Goal: Information Seeking & Learning: Learn about a topic

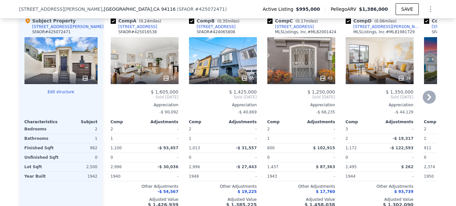
scroll to position [739, 0]
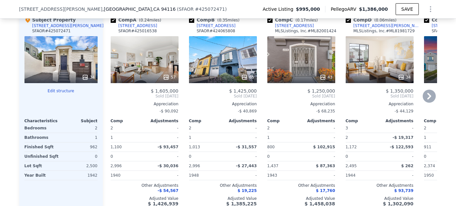
click at [162, 81] on div "57" at bounding box center [145, 77] width 62 height 7
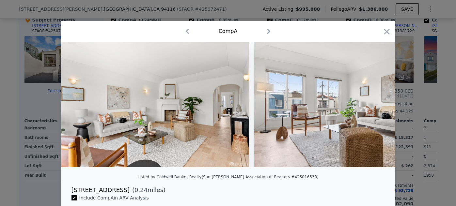
click at [269, 31] on icon "button" at bounding box center [268, 31] width 3 height 5
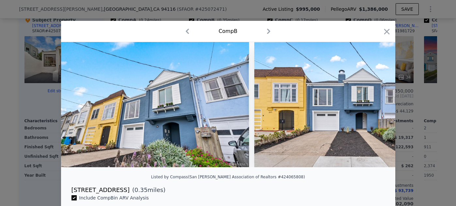
click at [188, 31] on icon "button" at bounding box center [187, 31] width 10 height 10
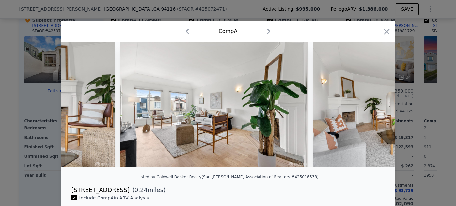
scroll to position [0, 535]
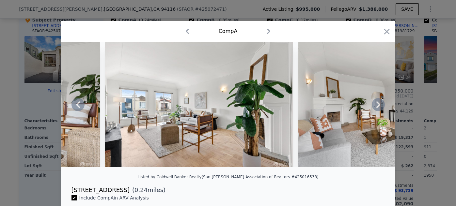
click at [378, 101] on icon at bounding box center [378, 104] width 13 height 13
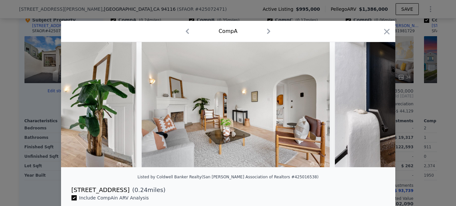
click at [378, 101] on img at bounding box center [429, 104] width 188 height 125
click at [378, 101] on div at bounding box center [228, 104] width 334 height 125
click at [378, 101] on icon at bounding box center [378, 104] width 13 height 13
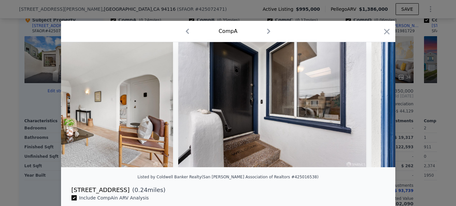
click at [378, 101] on img at bounding box center [465, 104] width 188 height 125
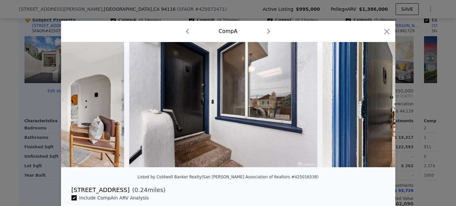
scroll to position [0, 900]
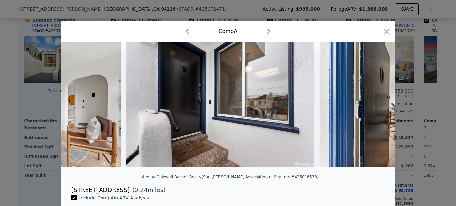
click at [270, 31] on icon "button" at bounding box center [268, 31] width 3 height 5
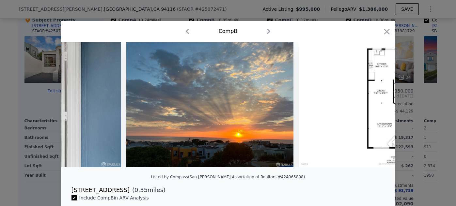
scroll to position [0, 188]
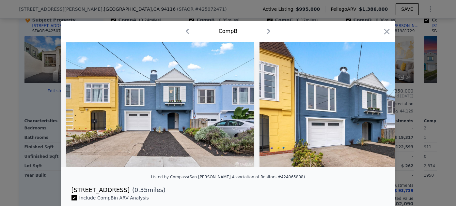
click at [187, 30] on icon "button" at bounding box center [187, 31] width 3 height 5
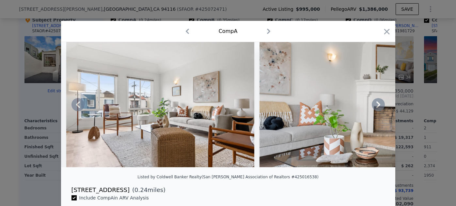
click at [379, 105] on icon at bounding box center [378, 104] width 4 height 7
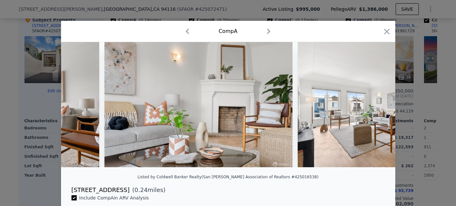
scroll to position [0, 345]
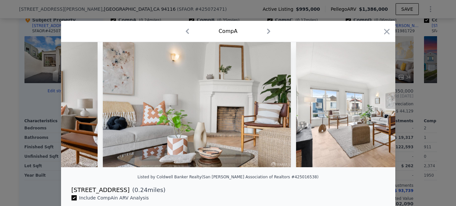
click at [379, 105] on img at bounding box center [390, 104] width 188 height 125
click at [379, 105] on icon at bounding box center [378, 104] width 4 height 7
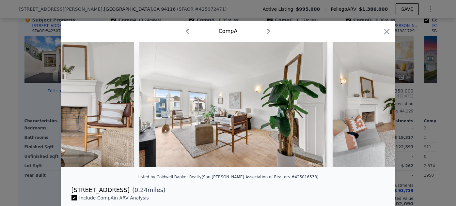
click at [379, 105] on img at bounding box center [426, 104] width 188 height 125
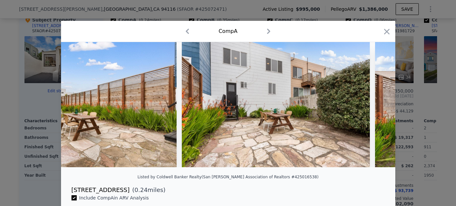
scroll to position [0, 5481]
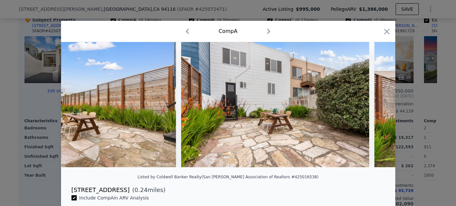
click at [267, 31] on icon "button" at bounding box center [268, 31] width 10 height 10
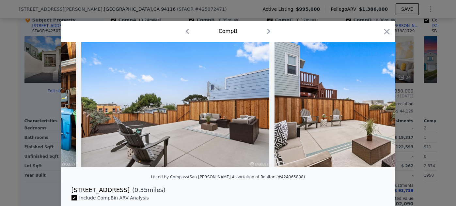
scroll to position [0, 188]
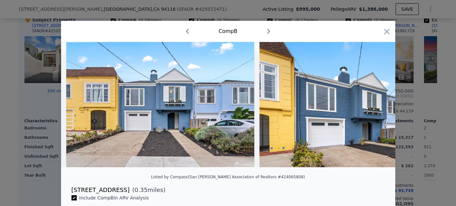
click at [267, 31] on icon "button" at bounding box center [268, 31] width 10 height 10
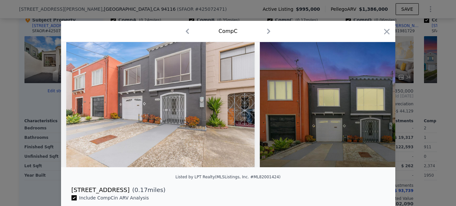
scroll to position [0, 73]
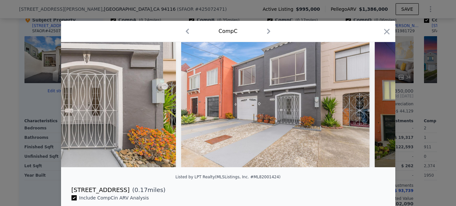
click at [267, 31] on icon "button" at bounding box center [268, 31] width 10 height 10
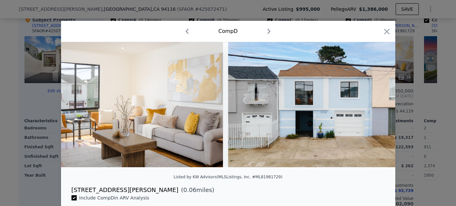
click at [267, 31] on icon "button" at bounding box center [269, 31] width 10 height 10
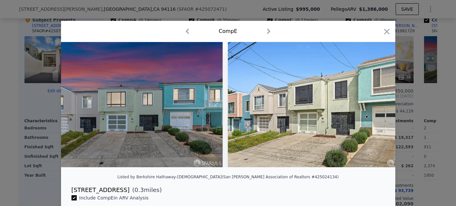
click at [267, 31] on icon "button" at bounding box center [268, 31] width 10 height 10
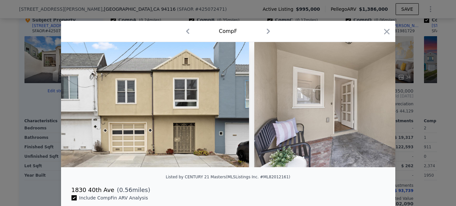
click at [267, 31] on icon "button" at bounding box center [268, 31] width 10 height 10
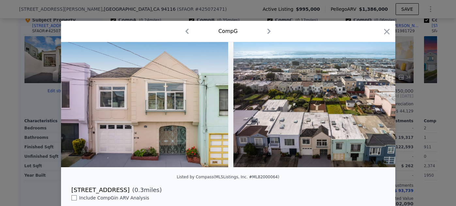
click at [267, 31] on icon "button" at bounding box center [269, 31] width 10 height 10
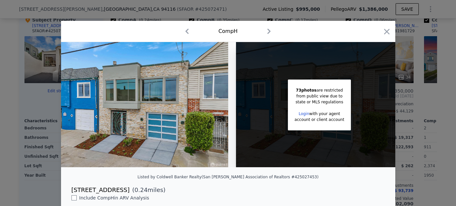
click at [267, 31] on icon "button" at bounding box center [269, 31] width 10 height 10
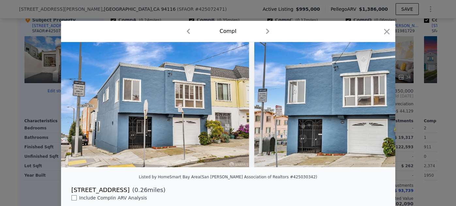
click at [267, 31] on icon "button" at bounding box center [267, 31] width 10 height 10
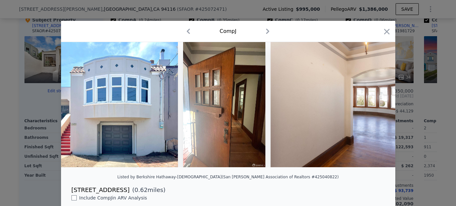
click at [267, 31] on icon "button" at bounding box center [267, 31] width 10 height 10
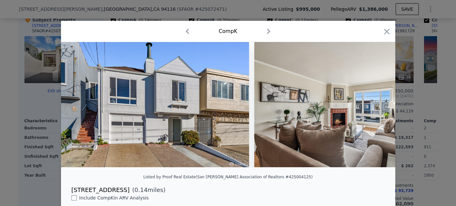
click at [267, 31] on icon "button" at bounding box center [268, 31] width 10 height 10
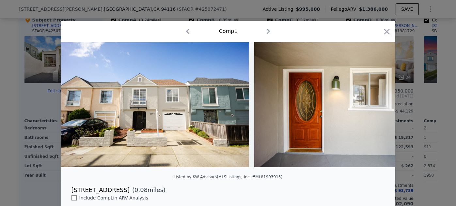
click at [267, 31] on icon "button" at bounding box center [268, 31] width 10 height 10
checkbox input "true"
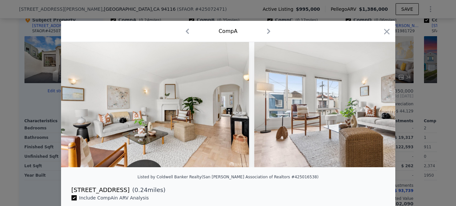
click at [267, 31] on icon "button" at bounding box center [268, 31] width 10 height 10
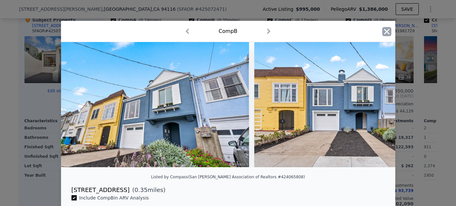
click at [386, 30] on icon "button" at bounding box center [386, 31] width 9 height 9
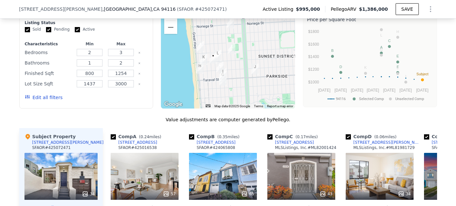
scroll to position [507, 0]
